Goal: Information Seeking & Learning: Learn about a topic

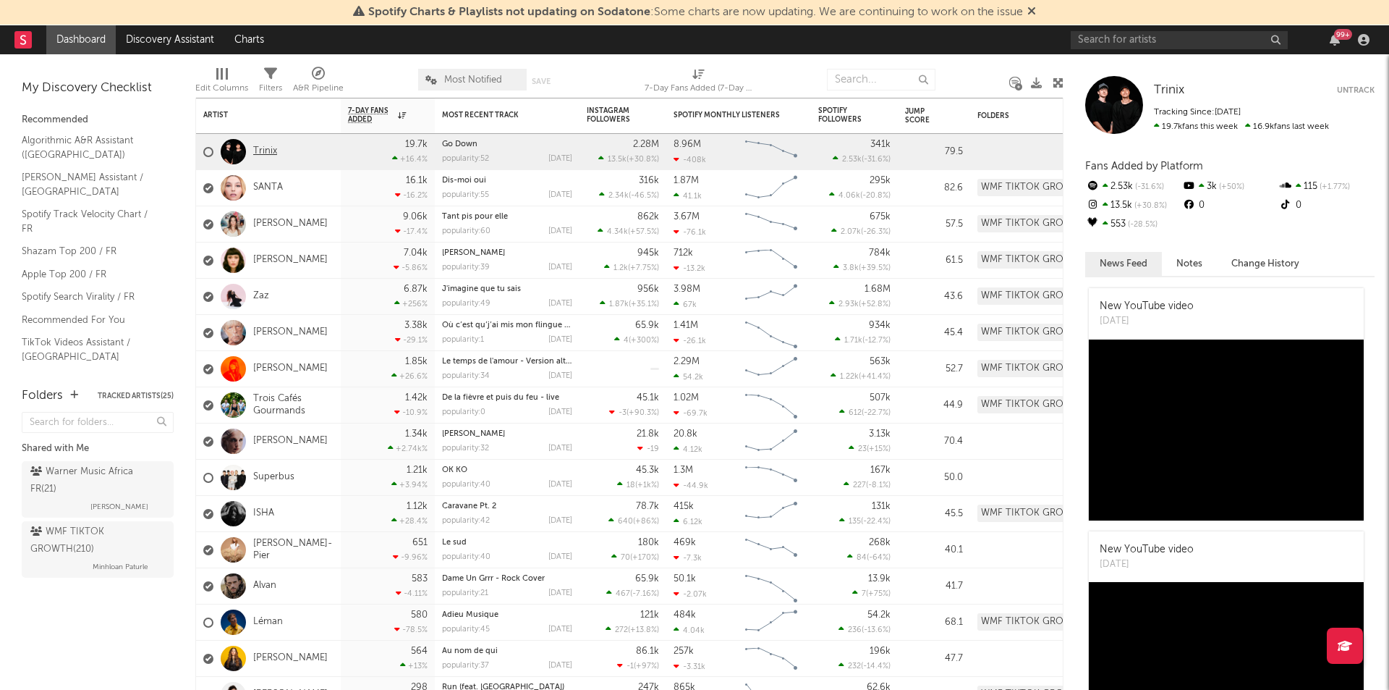
click at [268, 154] on link "Trinix" at bounding box center [265, 151] width 24 height 12
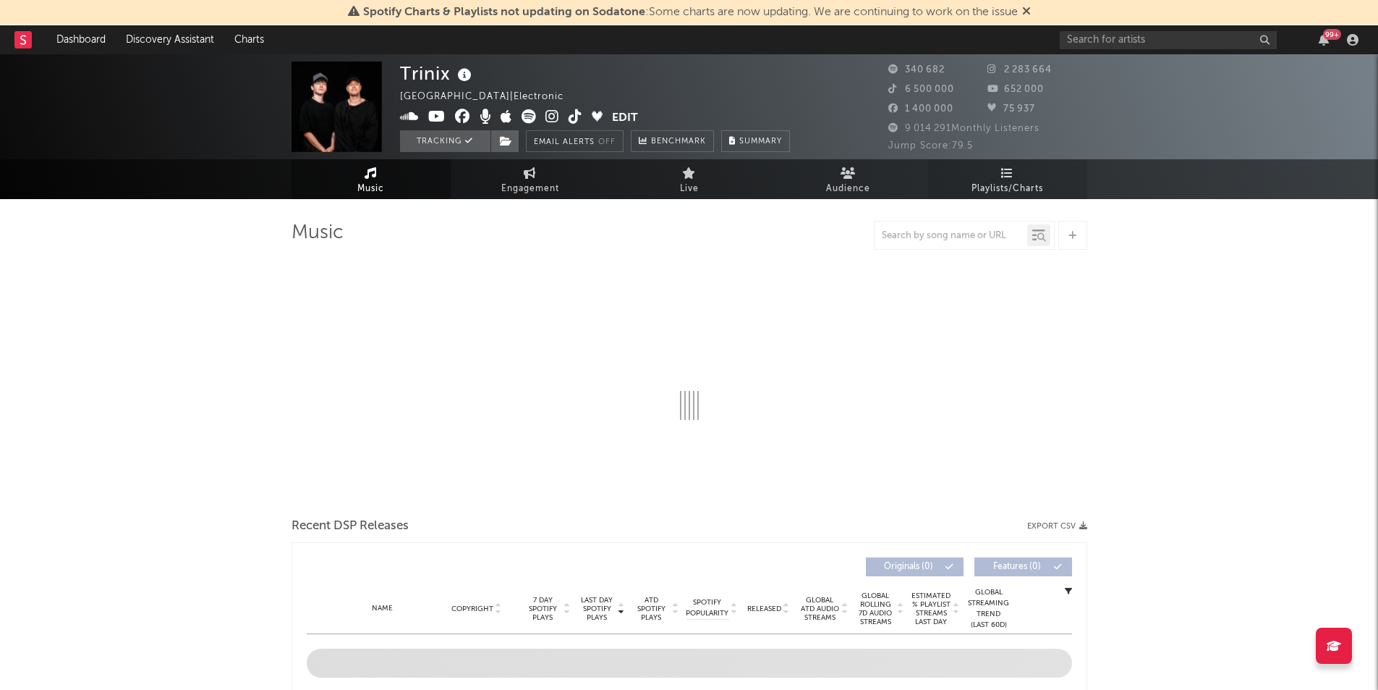
select select "6m"
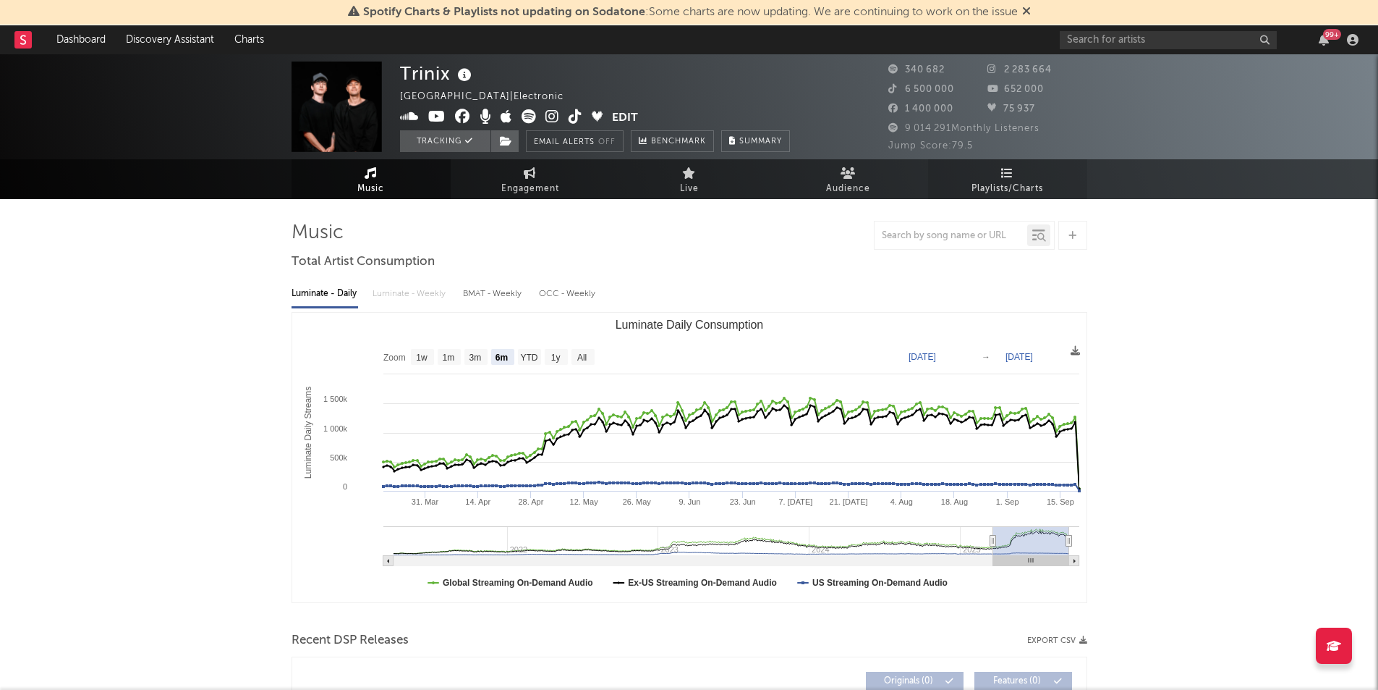
click at [1007, 183] on span "Playlists/Charts" at bounding box center [1008, 188] width 72 height 17
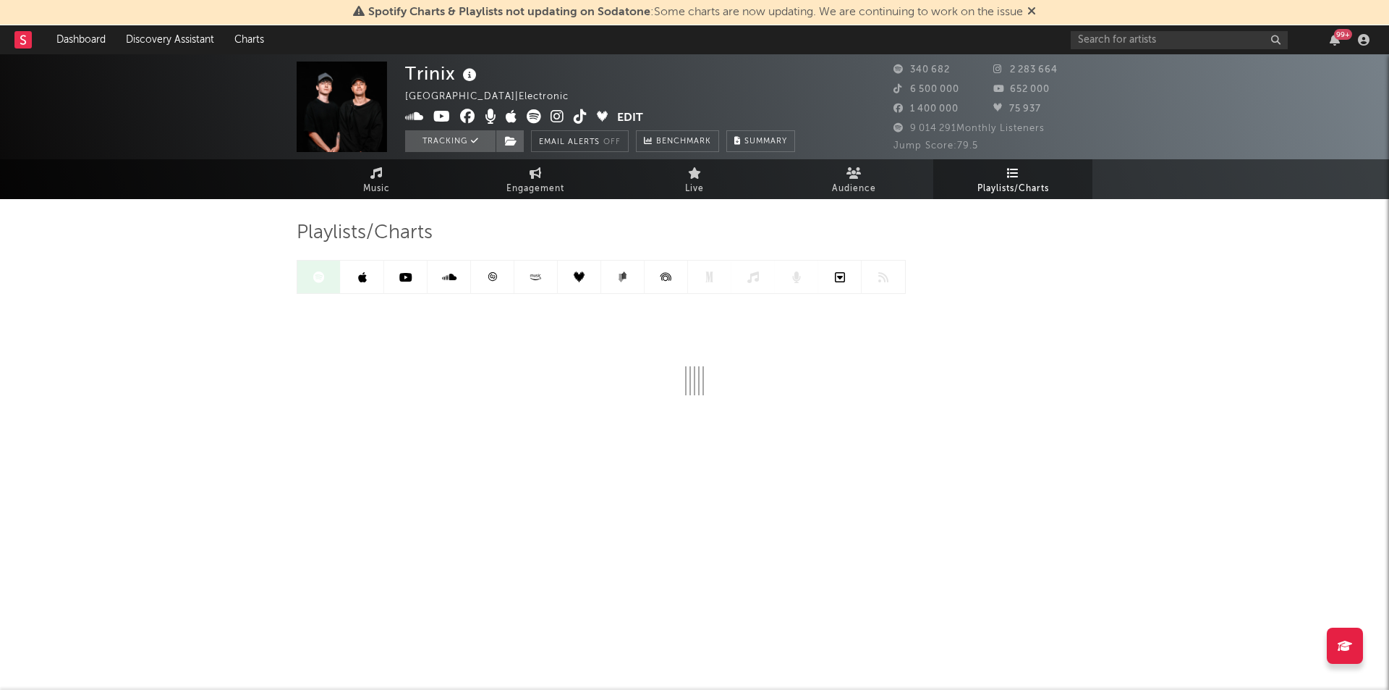
drag, startPoint x: 779, startPoint y: 414, endPoint x: 787, endPoint y: 403, distance: 13.5
click at [787, 403] on div "Playlists/Charts" at bounding box center [695, 344] width 796 height 290
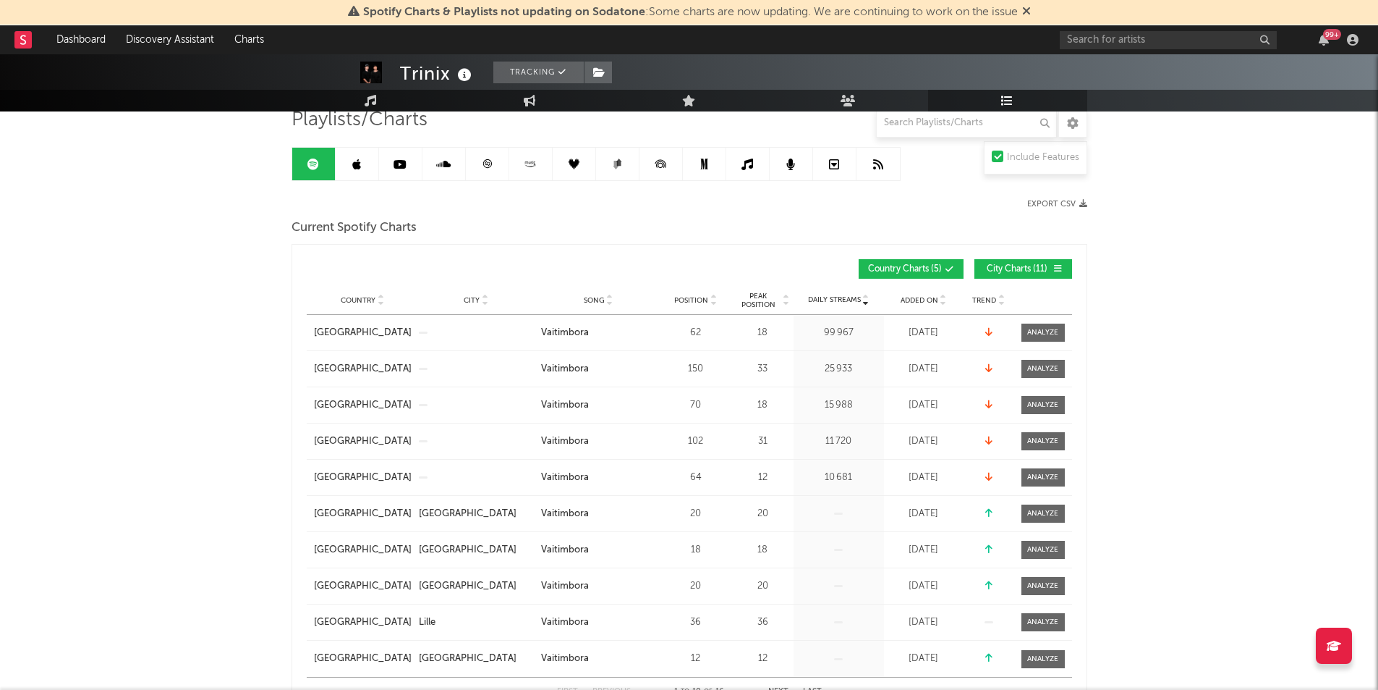
scroll to position [114, 0]
click at [918, 305] on div "Country City Song Position Peak Position Estimated Daily Streams Playlist Follo…" at bounding box center [690, 299] width 766 height 29
click at [920, 296] on span "Added On" at bounding box center [920, 299] width 38 height 9
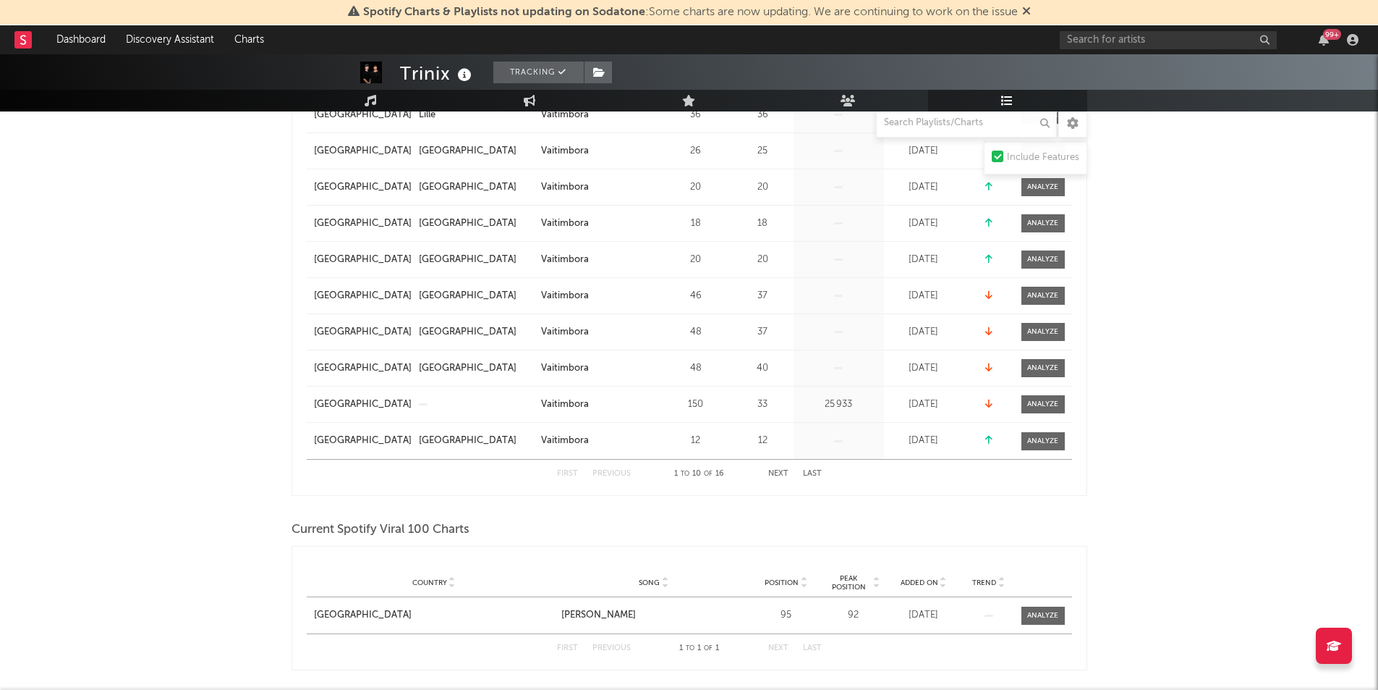
scroll to position [0, 0]
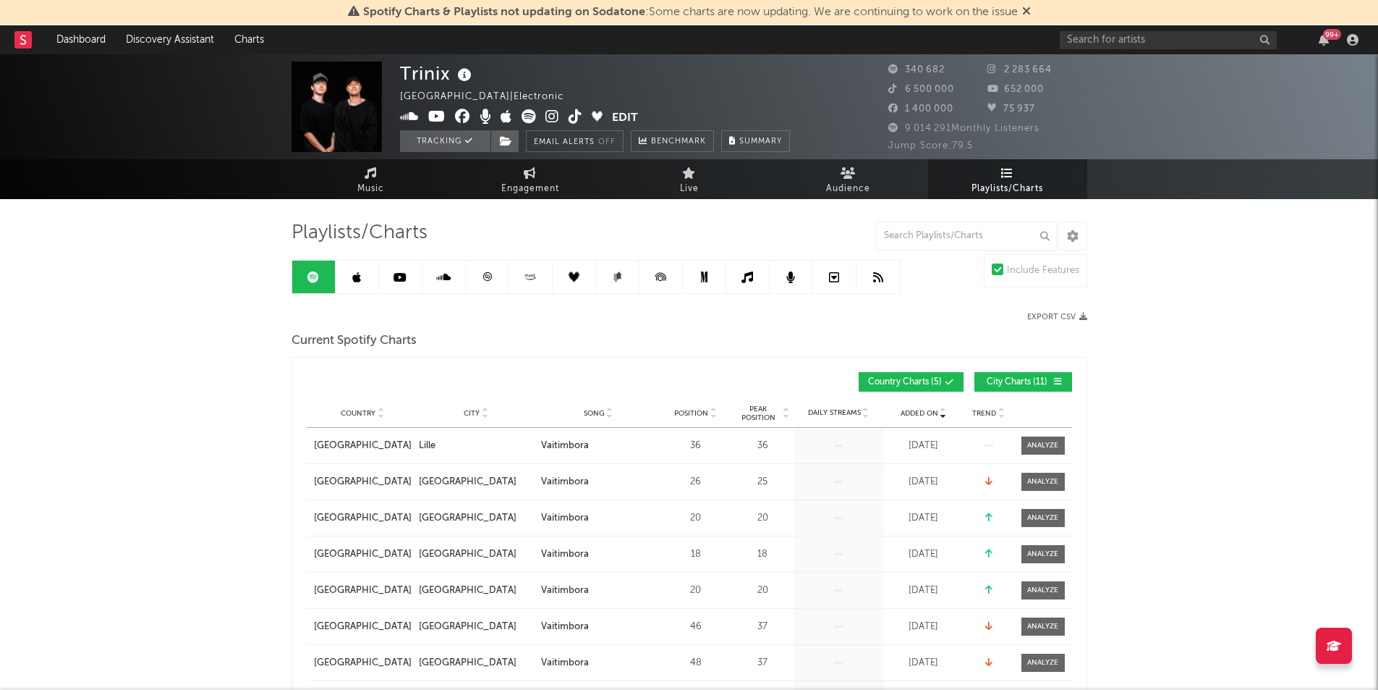
click at [486, 293] on div at bounding box center [596, 277] width 609 height 34
click at [491, 280] on icon at bounding box center [487, 276] width 11 height 11
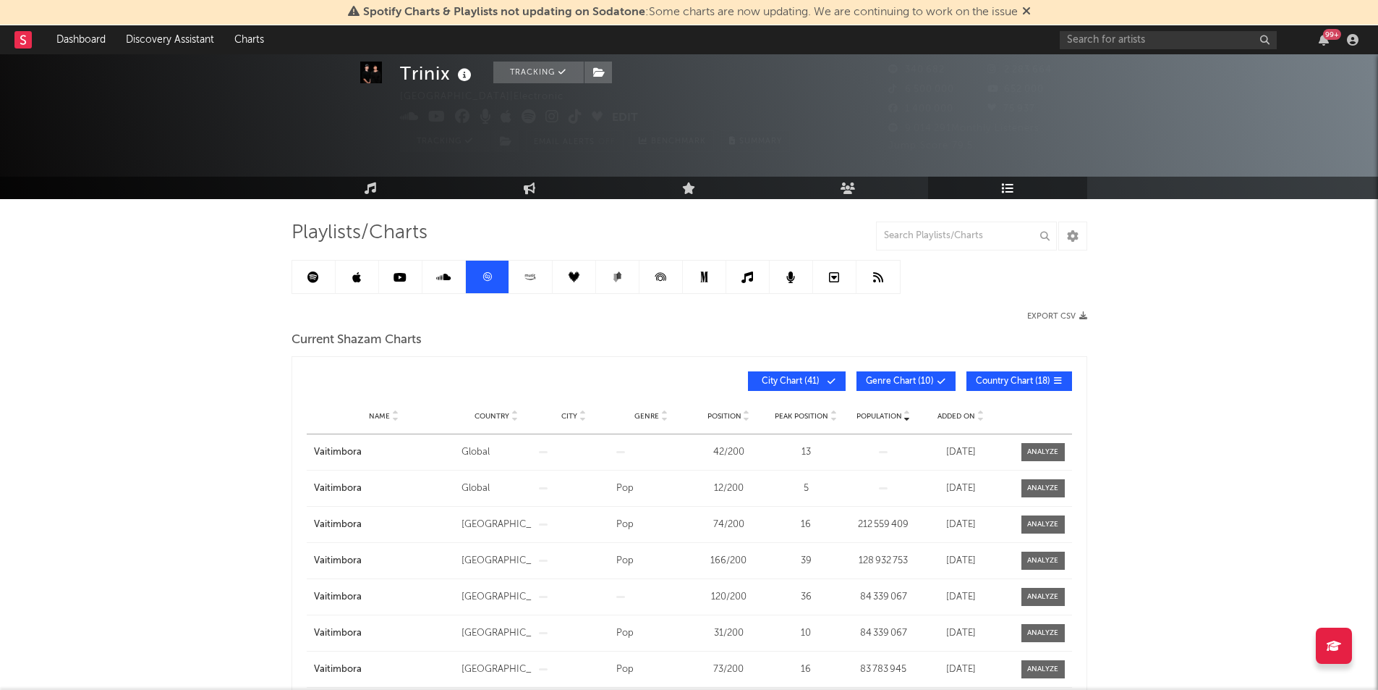
scroll to position [44, 0]
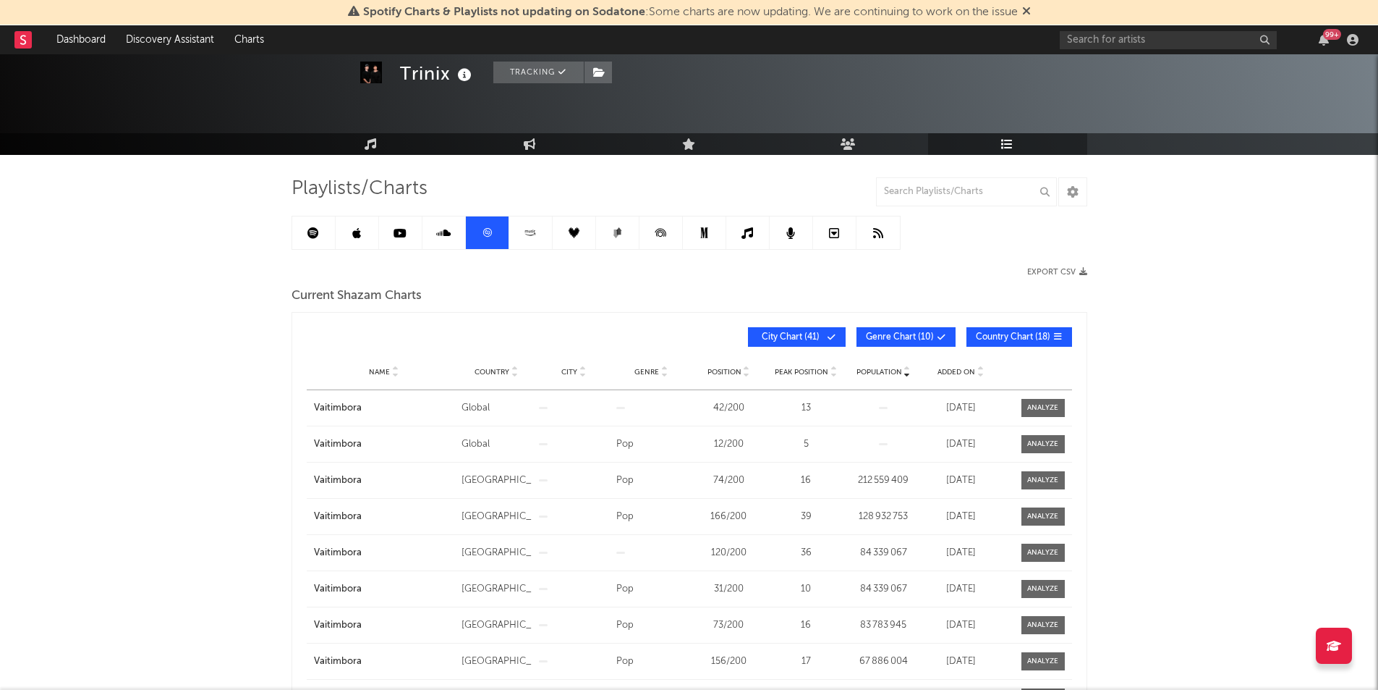
drag, startPoint x: 939, startPoint y: 377, endPoint x: 946, endPoint y: 373, distance: 9.1
click at [946, 373] on span "Added On" at bounding box center [957, 372] width 38 height 9
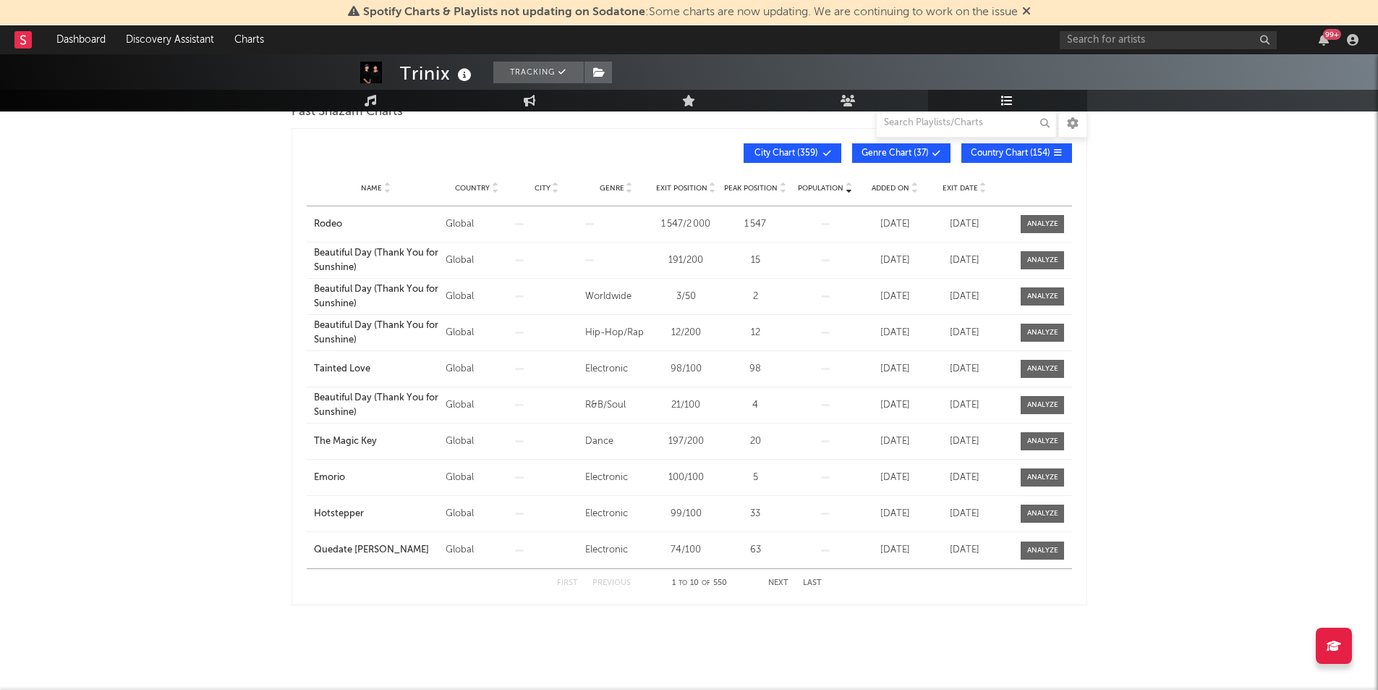
scroll to position [0, 0]
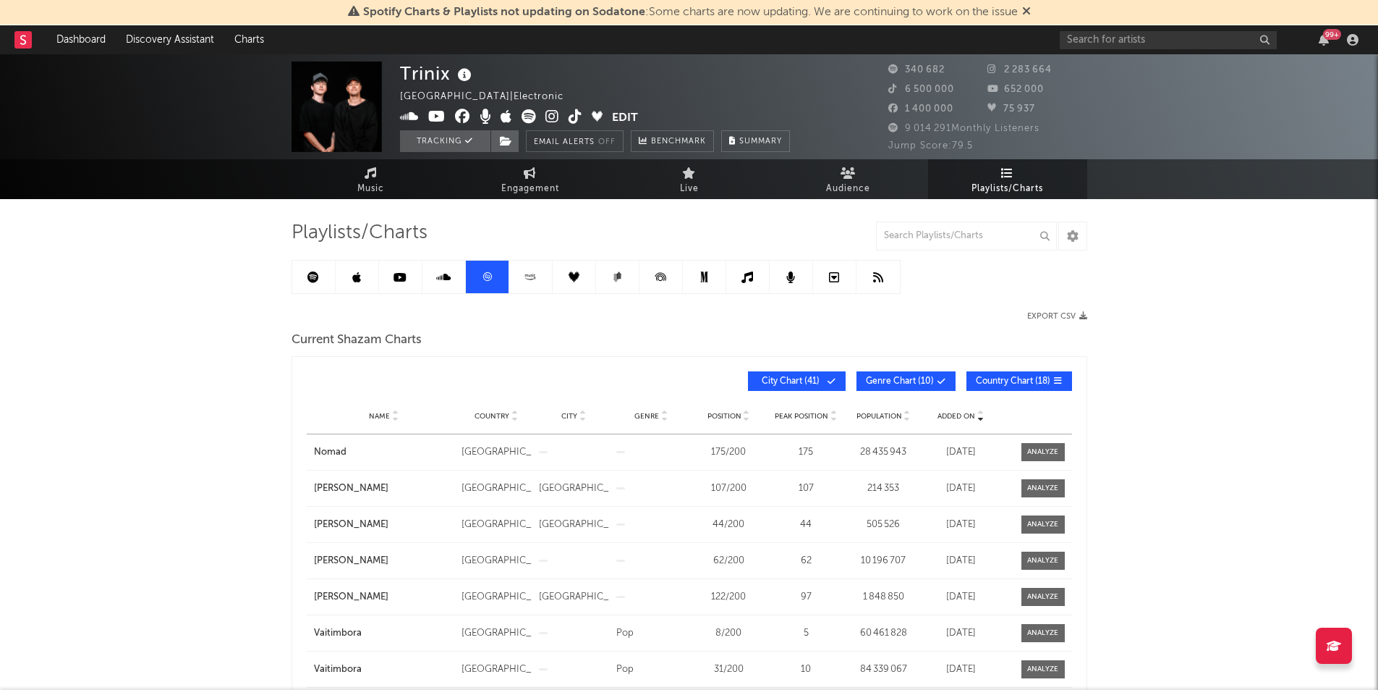
click at [528, 273] on icon at bounding box center [530, 276] width 17 height 11
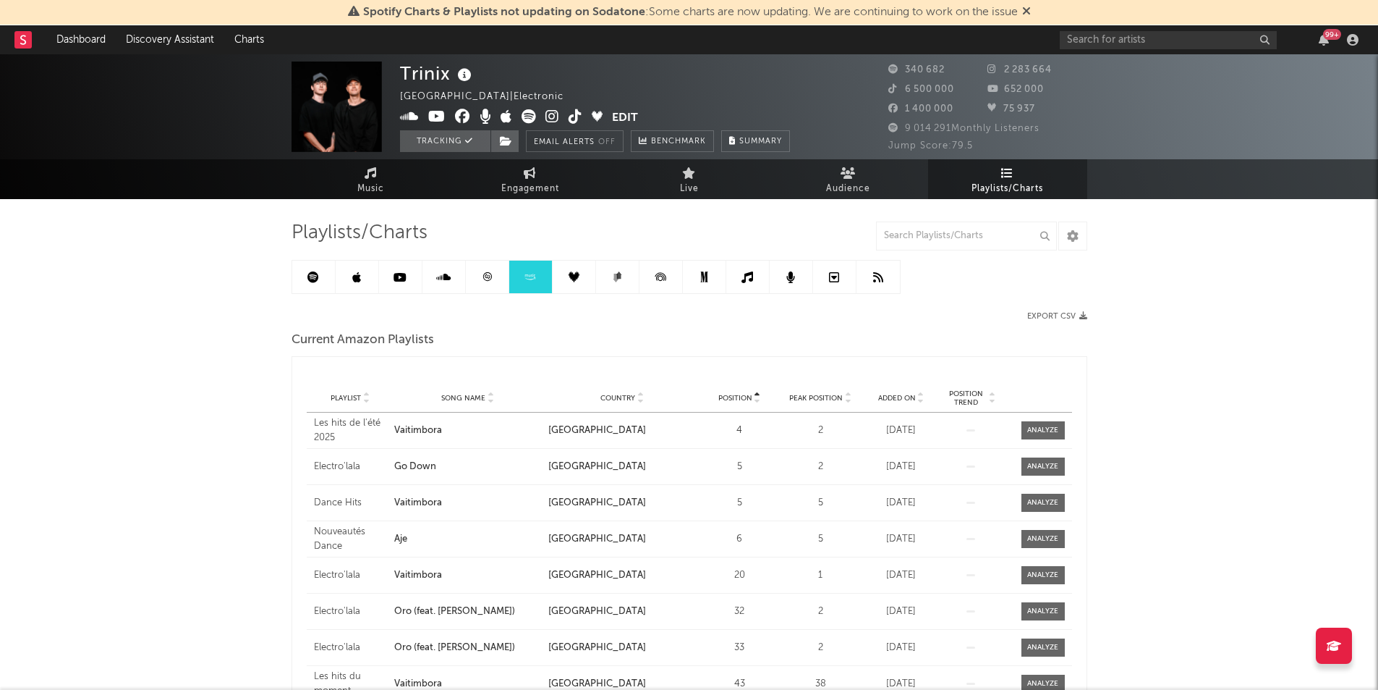
click at [399, 269] on link at bounding box center [400, 277] width 43 height 33
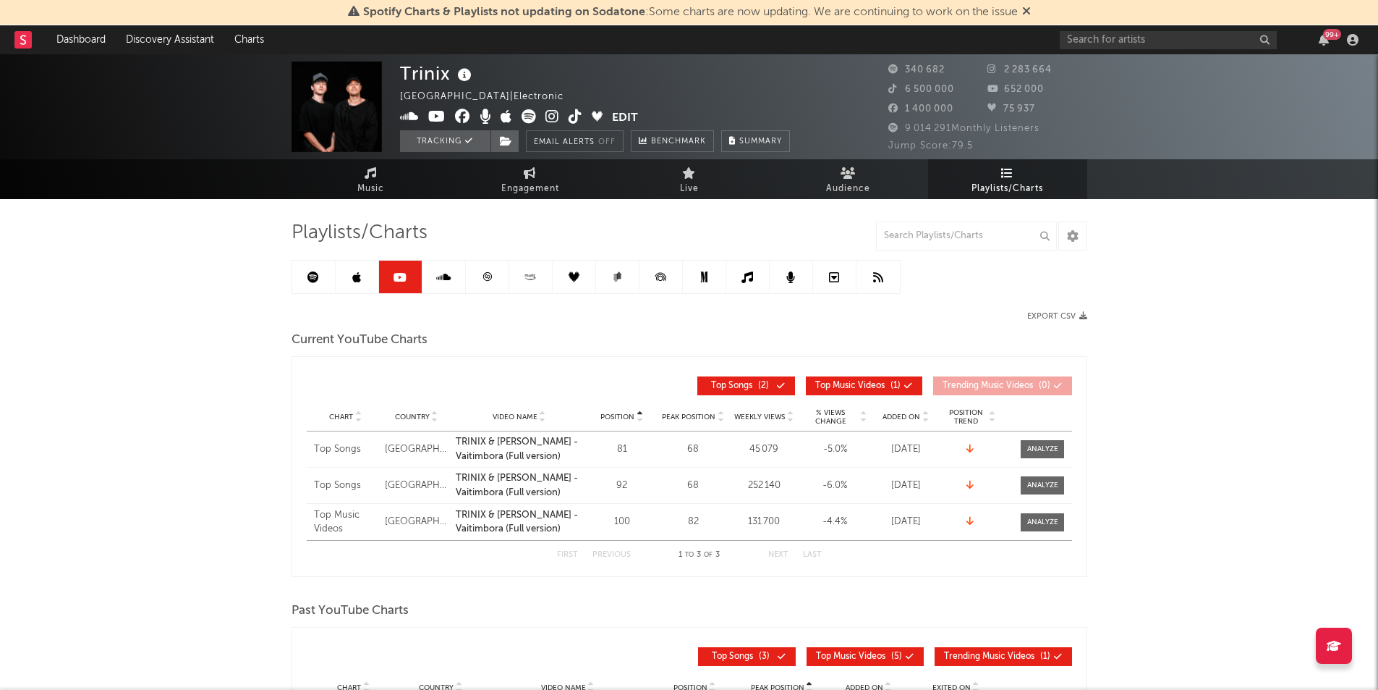
click at [365, 280] on link at bounding box center [357, 277] width 43 height 33
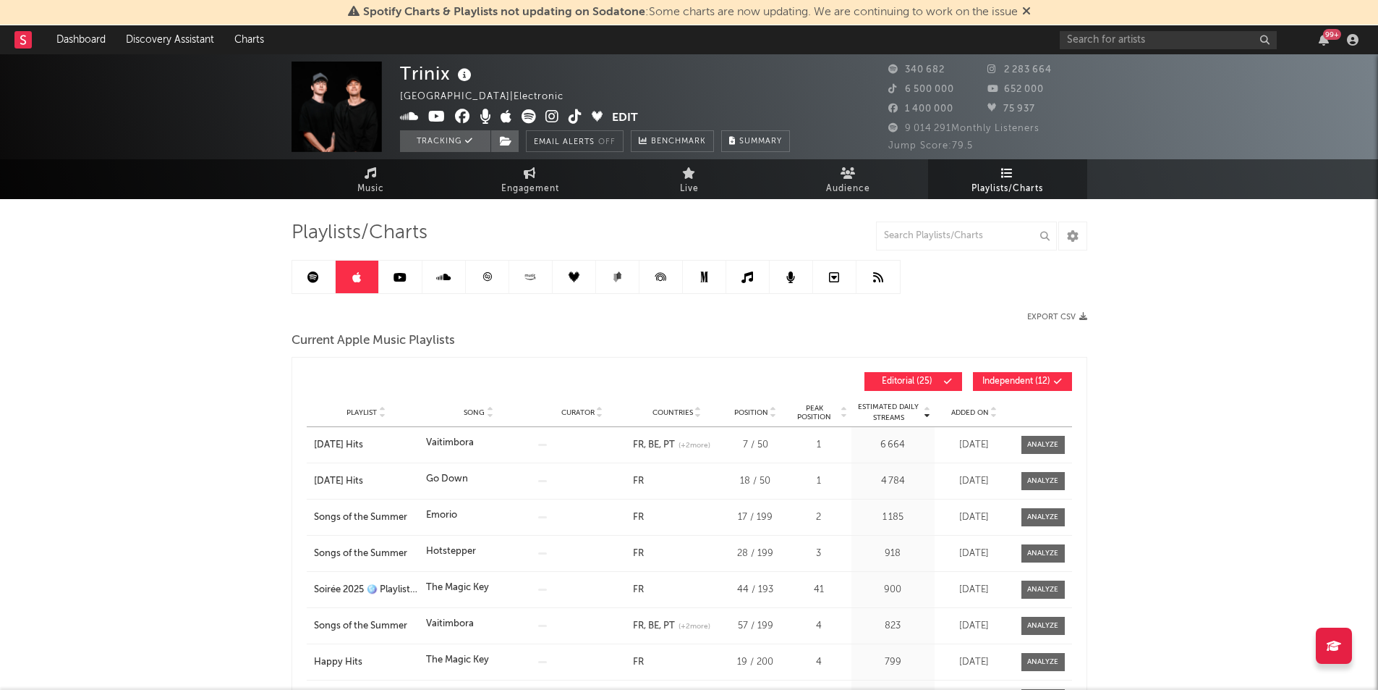
click at [486, 282] on link at bounding box center [487, 277] width 43 height 33
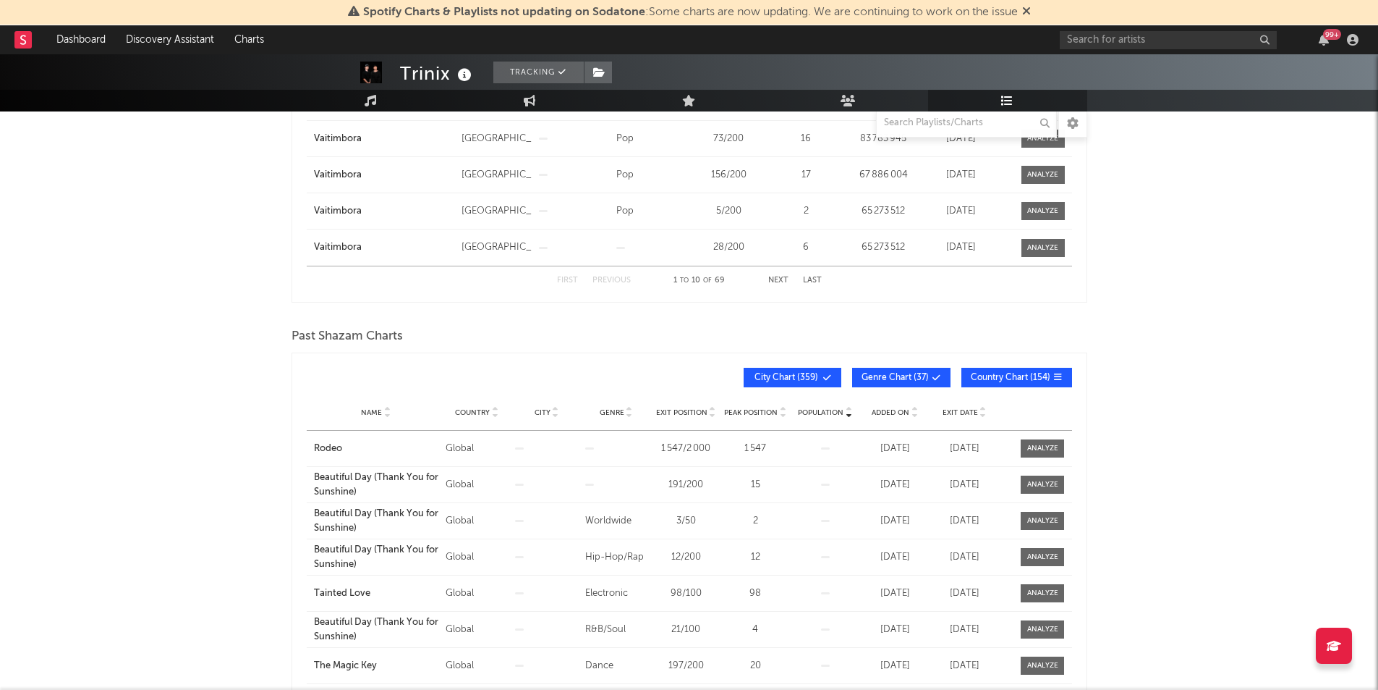
scroll to position [533, 0]
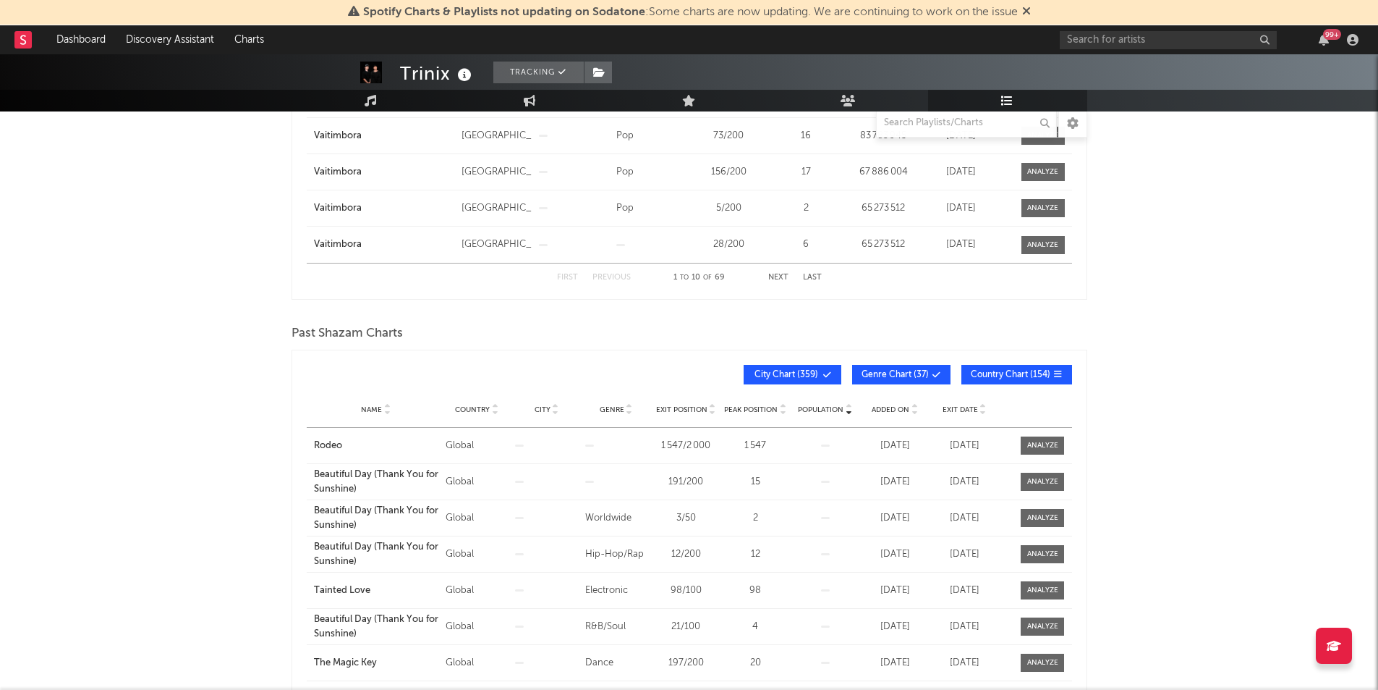
click at [899, 406] on span "Added On" at bounding box center [891, 409] width 38 height 9
